Goal: Check status: Check status

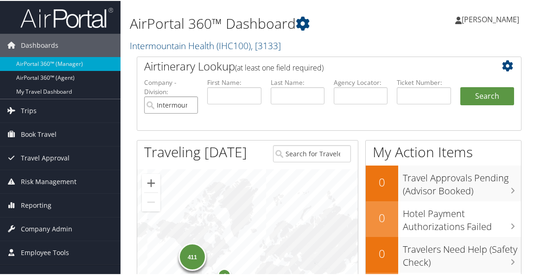
click at [190, 105] on input "Intermountain Health" at bounding box center [171, 104] width 54 height 17
click at [352, 88] on input "text" at bounding box center [361, 94] width 54 height 17
type input "bqnns9"
click at [471, 91] on button "Search" at bounding box center [488, 95] width 54 height 19
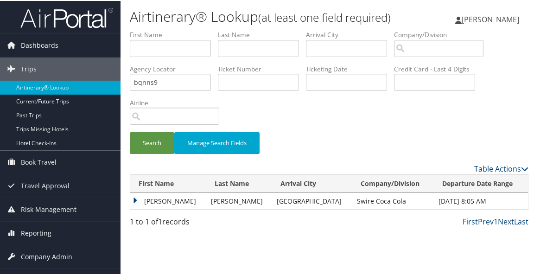
click at [136, 209] on td "NICHOLAS MICHAEL" at bounding box center [168, 200] width 76 height 17
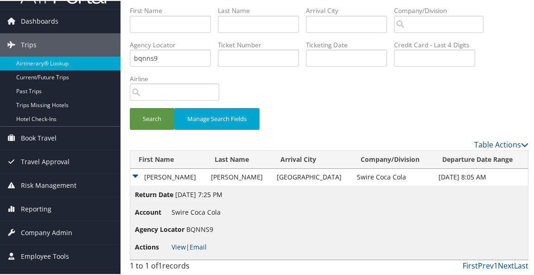
scroll to position [44, 0]
click at [177, 249] on link "View" at bounding box center [179, 246] width 14 height 9
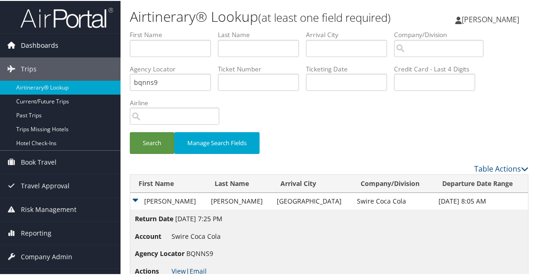
click at [45, 47] on span "Dashboards" at bounding box center [40, 44] width 38 height 23
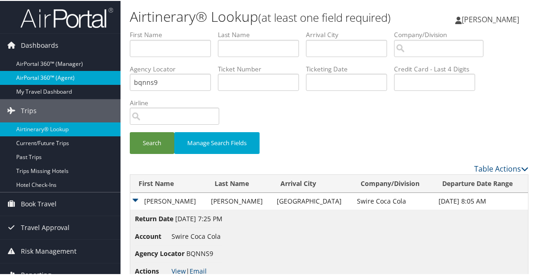
click at [45, 78] on link "AirPortal 360™ (Agent)" at bounding box center [60, 77] width 121 height 14
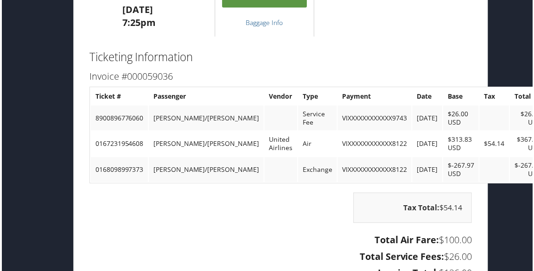
scroll to position [1169, 49]
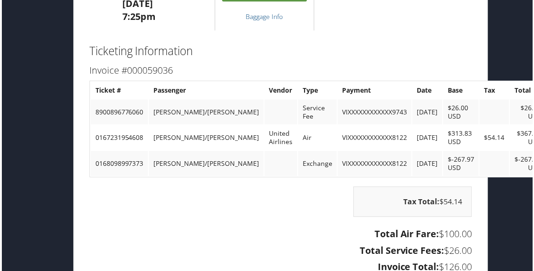
click at [258, 246] on h3 "Total Service Fees: $26.00" at bounding box center [280, 252] width 385 height 13
